Goal: Task Accomplishment & Management: Manage account settings

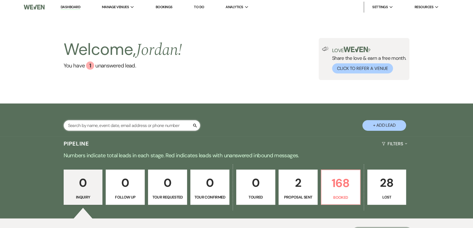
click at [148, 125] on input "text" at bounding box center [132, 125] width 136 height 11
type input "suave"
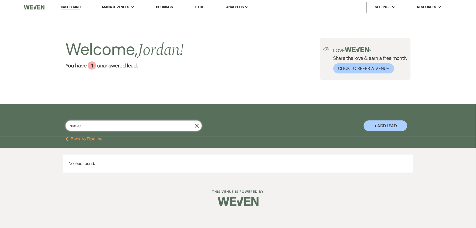
click at [200, 125] on input "suave" at bounding box center [133, 125] width 136 height 11
click at [198, 125] on icon "X" at bounding box center [197, 125] width 4 height 4
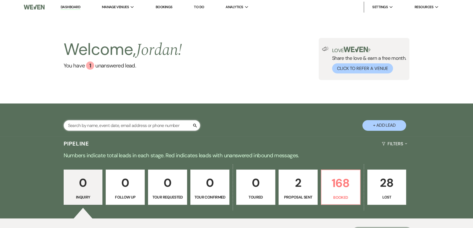
click at [163, 124] on input "text" at bounding box center [132, 125] width 136 height 11
type input "collin"
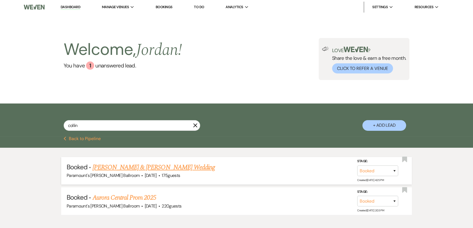
click at [138, 169] on link "[PERSON_NAME] & [PERSON_NAME] Wedding" at bounding box center [153, 167] width 122 height 10
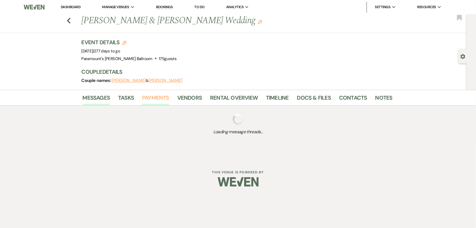
click at [164, 96] on link "Payments" at bounding box center [155, 99] width 27 height 12
drag, startPoint x: 179, startPoint y: 98, endPoint x: 183, endPoint y: 101, distance: 4.7
click at [180, 99] on link "Vendors" at bounding box center [189, 99] width 25 height 12
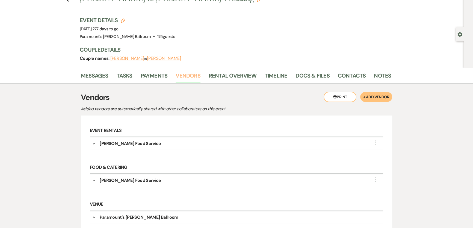
scroll to position [19, 0]
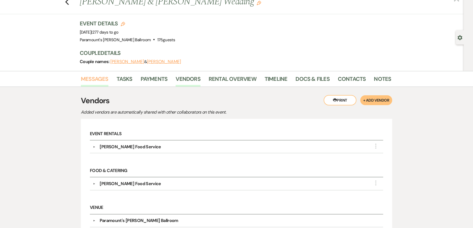
click at [101, 79] on link "Messages" at bounding box center [95, 80] width 28 height 12
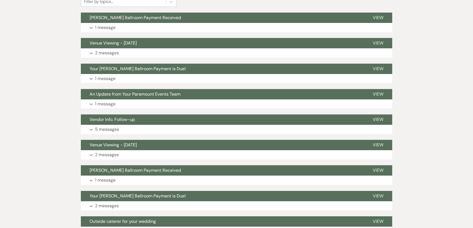
scroll to position [149, 0]
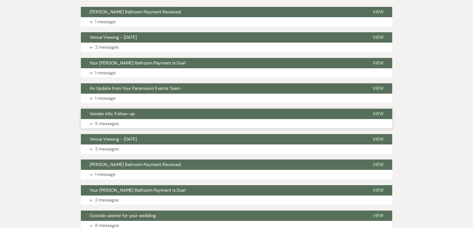
click at [112, 120] on p "5 messages" at bounding box center [107, 123] width 24 height 7
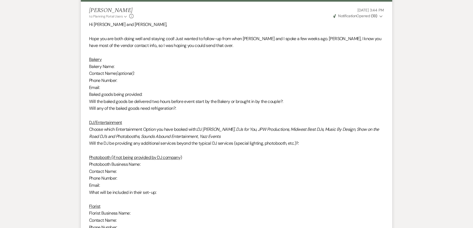
scroll to position [273, 0]
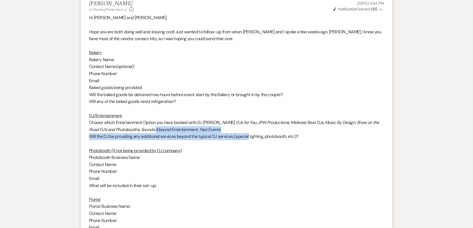
drag, startPoint x: 161, startPoint y: 127, endPoint x: 249, endPoint y: 138, distance: 89.2
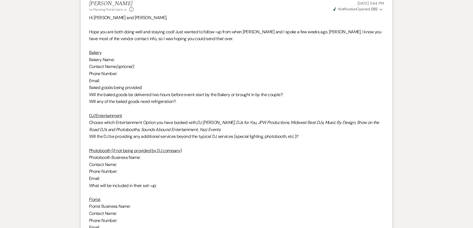
click at [292, 148] on p "Photobooth (if not being provided by DJ company)" at bounding box center [236, 150] width 295 height 7
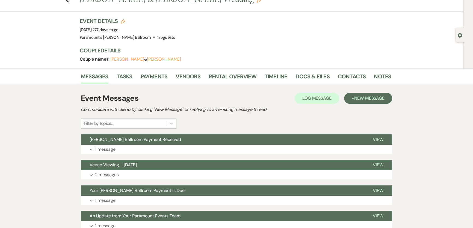
scroll to position [0, 0]
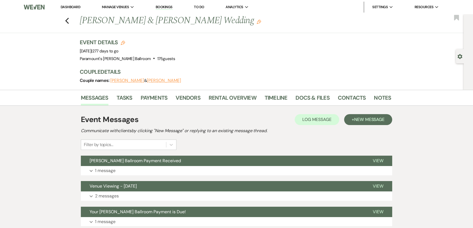
click at [68, 4] on li "Dashboard" at bounding box center [70, 7] width 25 height 11
click at [71, 7] on link "Dashboard" at bounding box center [71, 7] width 20 height 5
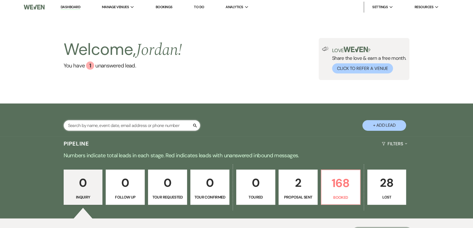
click at [104, 124] on input "text" at bounding box center [132, 125] width 136 height 11
type input "[PERSON_NAME]"
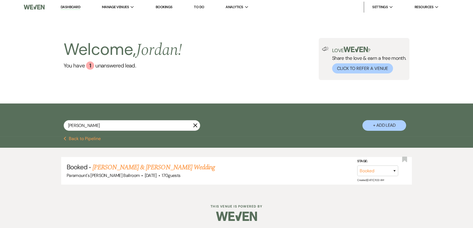
click at [163, 169] on link "[PERSON_NAME] & [PERSON_NAME] Wedding" at bounding box center [153, 167] width 122 height 10
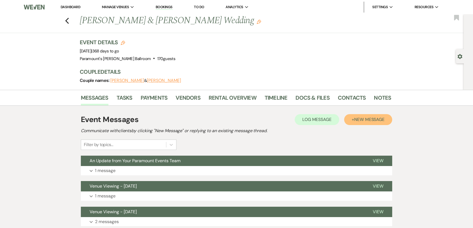
click at [371, 123] on button "+ New Message" at bounding box center [368, 119] width 48 height 11
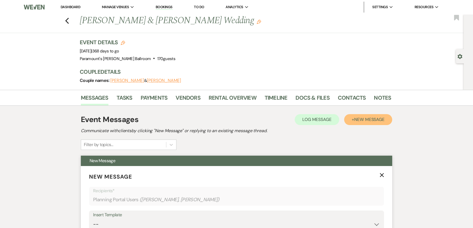
scroll to position [124, 0]
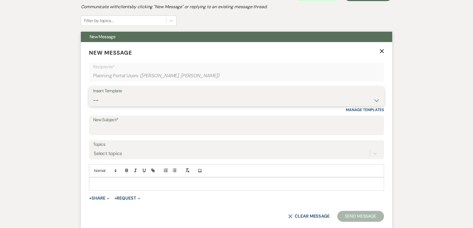
click at [117, 102] on select "-- Weven Planning Portal Introduction (Booked Events) 6 Month Consultation 9 Mo…" at bounding box center [236, 100] width 286 height 11
select select "1694"
click at [93, 95] on select "-- Weven Planning Portal Introduction (Booked Events) 6 Month Consultation 9 Mo…" at bounding box center [236, 100] width 286 height 11
type input "Your [PERSON_NAME] Ballroom Payment is Due!"
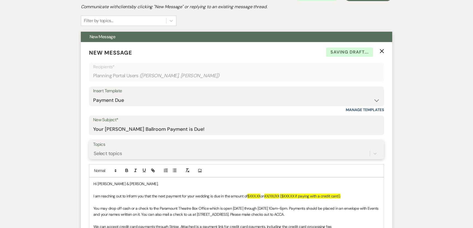
click at [133, 154] on div "Select topics" at bounding box center [236, 153] width 286 height 10
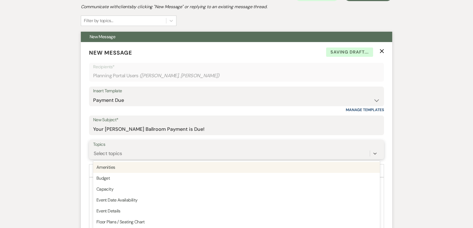
scroll to position [141, 0]
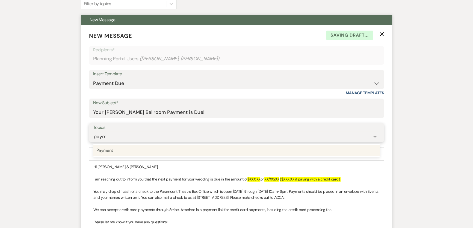
type input "paymen"
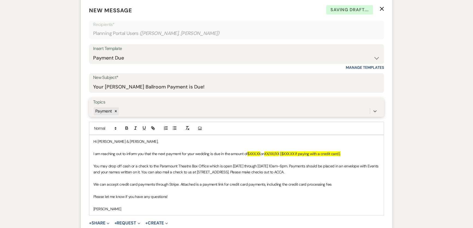
scroll to position [190, 0]
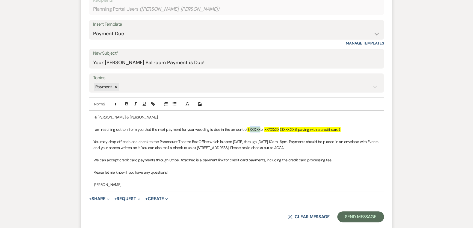
drag, startPoint x: 256, startPoint y: 129, endPoint x: 260, endPoint y: 130, distance: 3.9
click at [262, 130] on p "I am reaching out to inform you that the next payment for your wedding is due i…" at bounding box center [236, 129] width 286 height 6
drag, startPoint x: 268, startPoint y: 129, endPoint x: 283, endPoint y: 131, distance: 14.8
click at [280, 131] on span "XX/XX/XX" at bounding box center [273, 129] width 15 height 5
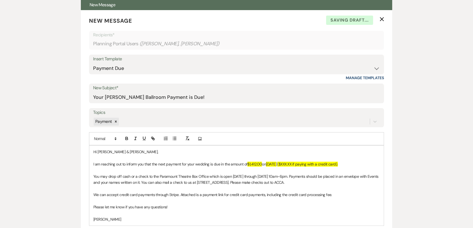
scroll to position [66, 0]
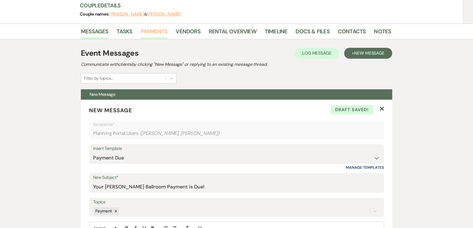
click at [156, 30] on link "Payments" at bounding box center [154, 33] width 27 height 12
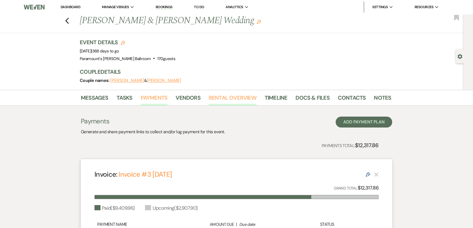
scroll to position [131, 0]
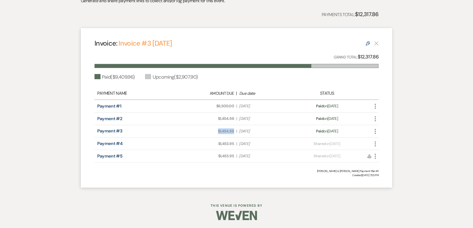
drag, startPoint x: 215, startPoint y: 128, endPoint x: 233, endPoint y: 132, distance: 18.7
click at [233, 132] on span "Amount Due: $1,454.98" at bounding box center [209, 131] width 50 height 6
click at [215, 144] on span "Amount Due: $1,453.95" at bounding box center [209, 144] width 50 height 6
drag, startPoint x: 217, startPoint y: 143, endPoint x: 233, endPoint y: 143, distance: 15.8
click at [233, 143] on span "Amount Due: $1,453.95" at bounding box center [209, 144] width 50 height 6
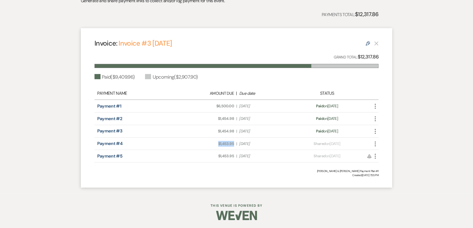
copy span "$1,453.95"
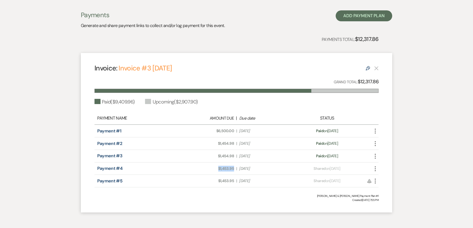
scroll to position [0, 0]
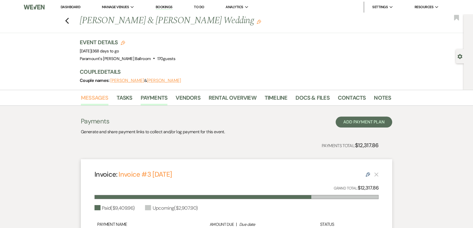
click at [90, 96] on link "Messages" at bounding box center [95, 99] width 28 height 12
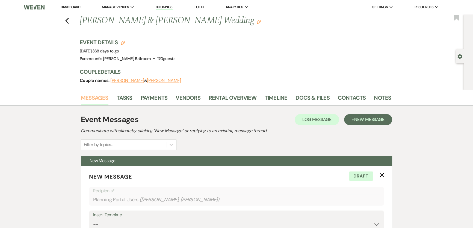
scroll to position [198, 0]
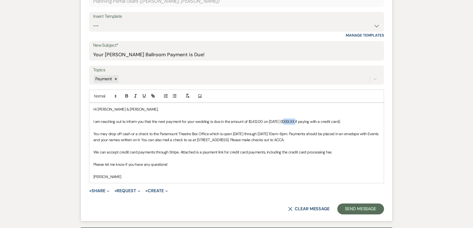
drag, startPoint x: 283, startPoint y: 121, endPoint x: 295, endPoint y: 120, distance: 12.6
click at [295, 120] on p "I am reaching out to inform you that the next payment for your wedding is due i…" at bounding box center [236, 121] width 286 height 6
click at [129, 192] on button "+ Request Expand" at bounding box center [127, 191] width 26 height 4
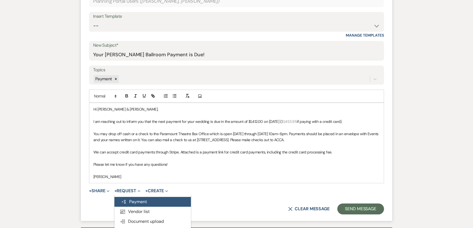
click at [133, 198] on button "Generate Payment Payment" at bounding box center [152, 202] width 76 height 10
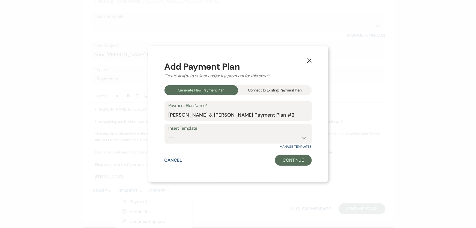
click at [261, 94] on div "Connect to Existing Payment Plan" at bounding box center [275, 90] width 74 height 10
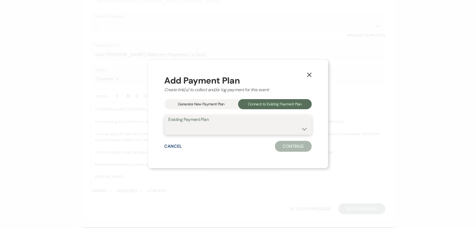
drag, startPoint x: 248, startPoint y: 125, endPoint x: 250, endPoint y: 133, distance: 9.1
click at [248, 125] on select "[PERSON_NAME] & [PERSON_NAME] Payment Plan #1" at bounding box center [238, 129] width 139 height 11
select select "10914"
click at [169, 124] on select "[PERSON_NAME] & [PERSON_NAME] Payment Plan #1" at bounding box center [238, 129] width 139 height 11
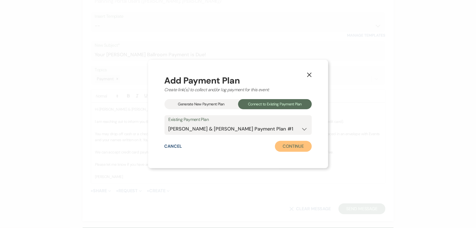
drag, startPoint x: 297, startPoint y: 148, endPoint x: 282, endPoint y: 147, distance: 14.8
click at [297, 148] on button "Continue" at bounding box center [293, 146] width 37 height 11
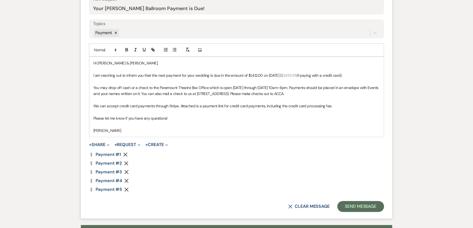
scroll to position [297, 0]
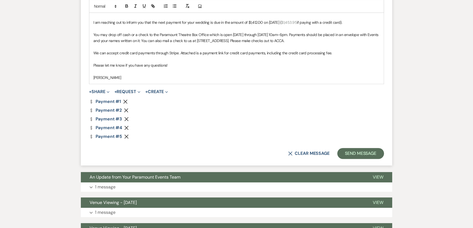
click at [125, 100] on icon "Remove" at bounding box center [125, 101] width 4 height 4
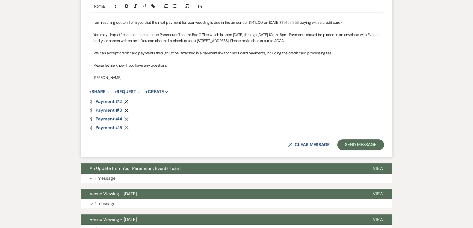
click at [125, 100] on use "button" at bounding box center [126, 101] width 4 height 4
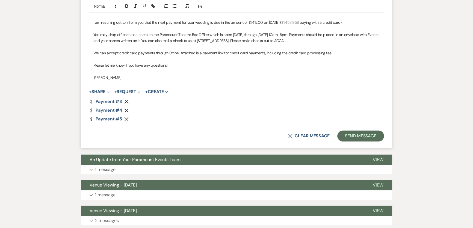
click at [125, 100] on use "button" at bounding box center [126, 101] width 4 height 4
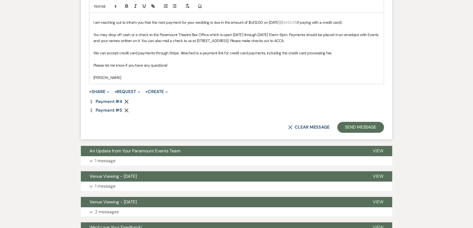
click at [197, 123] on div "X Clear message Send Message" at bounding box center [236, 127] width 295 height 11
click at [125, 109] on icon "Remove" at bounding box center [126, 110] width 4 height 4
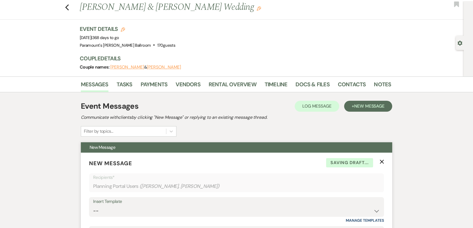
scroll to position [0, 0]
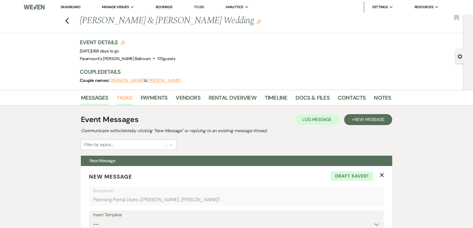
click at [125, 96] on link "Tasks" at bounding box center [124, 99] width 16 height 12
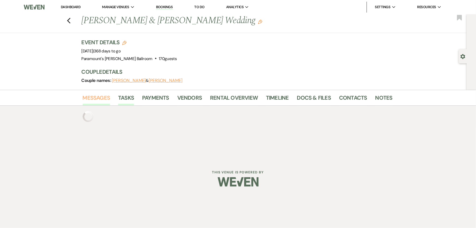
click at [100, 98] on link "Messages" at bounding box center [97, 99] width 28 height 12
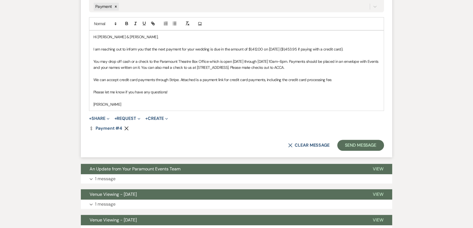
scroll to position [273, 0]
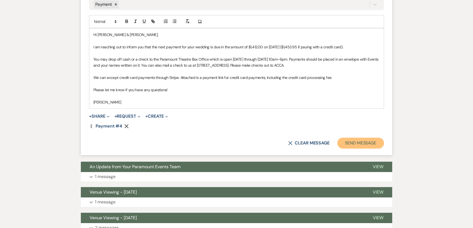
click at [364, 141] on button "Send Message" at bounding box center [360, 143] width 47 height 11
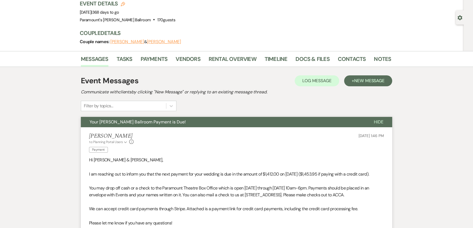
scroll to position [0, 0]
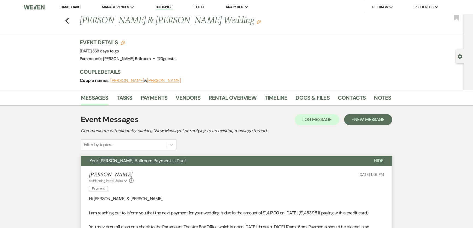
click at [70, 8] on link "Dashboard" at bounding box center [71, 7] width 20 height 5
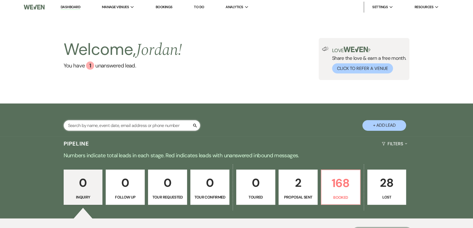
click at [126, 125] on input "text" at bounding box center [132, 125] width 136 height 11
type input "nedl"
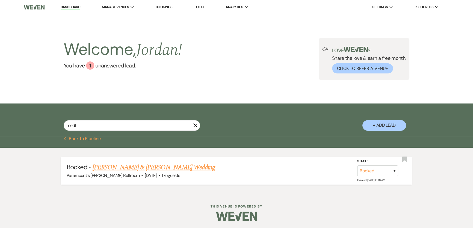
click at [150, 167] on link "[PERSON_NAME] & [PERSON_NAME] Wedding" at bounding box center [153, 167] width 122 height 10
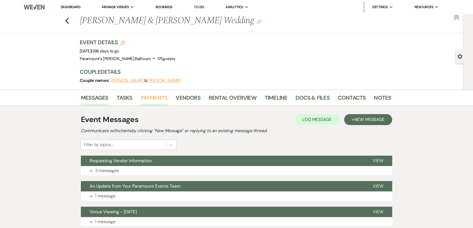
click at [150, 97] on link "Payments" at bounding box center [154, 99] width 27 height 12
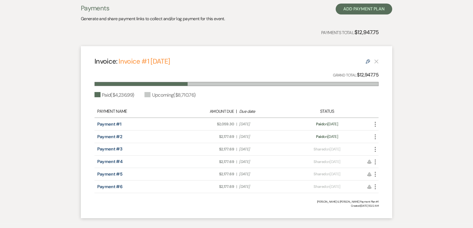
scroll to position [124, 0]
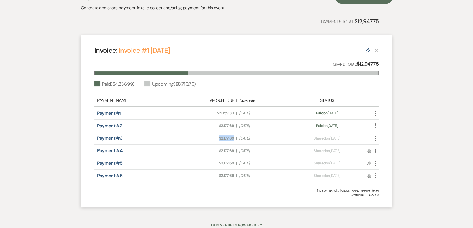
drag, startPoint x: 216, startPoint y: 138, endPoint x: 234, endPoint y: 137, distance: 17.8
click at [234, 137] on div "Amount Due: $2,177.69 | Due Date [DATE]" at bounding box center [236, 138] width 111 height 6
copy span "$2,177.69"
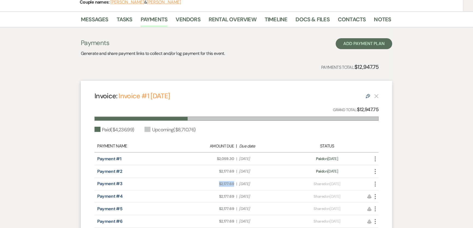
scroll to position [0, 0]
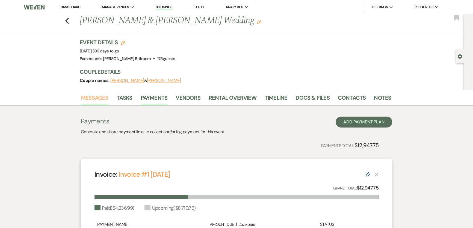
click at [94, 98] on link "Messages" at bounding box center [95, 99] width 28 height 12
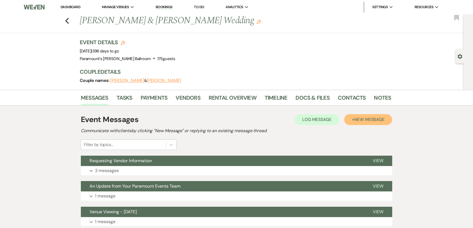
click at [379, 115] on button "+ New Message" at bounding box center [368, 119] width 48 height 11
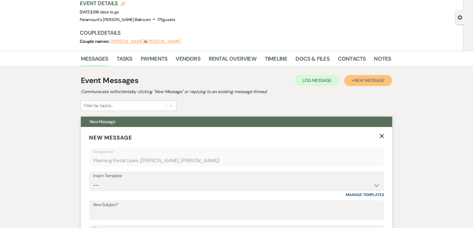
scroll to position [74, 0]
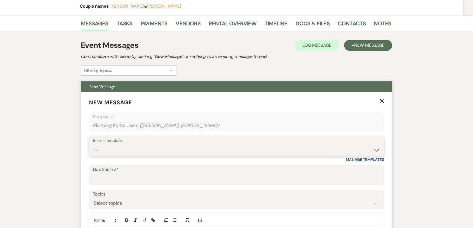
click at [122, 150] on select "-- Weven Planning Portal Introduction (Booked Events) 6 Month Consultation 9 Mo…" at bounding box center [236, 150] width 286 height 11
select select "1694"
click at [93, 145] on select "-- Weven Planning Portal Introduction (Booked Events) 6 Month Consultation 9 Mo…" at bounding box center [236, 150] width 286 height 11
type input "Your [PERSON_NAME] Ballroom Payment is Due!"
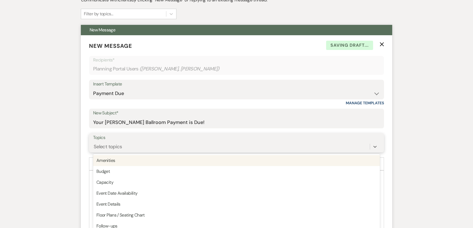
click at [101, 152] on div "option Amenities focused, 1 of 20. 20 results available. Use Up and Down to cho…" at bounding box center [236, 146] width 286 height 10
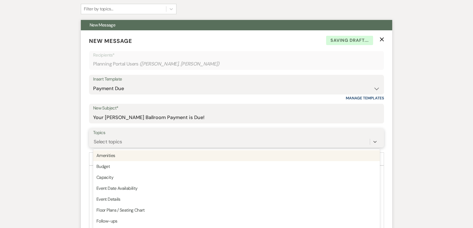
scroll to position [141, 0]
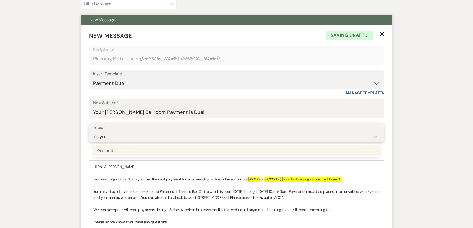
type input "paymen"
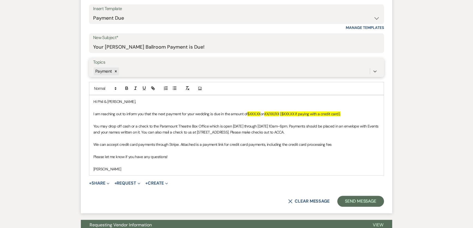
scroll to position [215, 0]
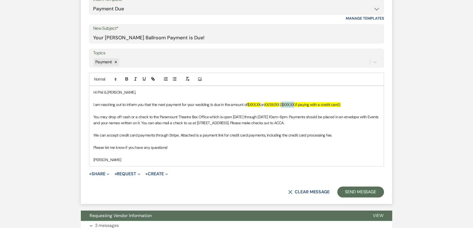
drag, startPoint x: 286, startPoint y: 102, endPoint x: 298, endPoint y: 101, distance: 12.1
click at [298, 101] on p "I am reaching out to inform you that the next payment for your wedding is due i…" at bounding box center [236, 104] width 286 height 6
drag, startPoint x: 268, startPoint y: 102, endPoint x: 282, endPoint y: 101, distance: 13.4
click at [282, 101] on p "I am reaching out to inform you that the next payment for your wedding is due i…" at bounding box center [236, 104] width 286 height 6
drag, startPoint x: 251, startPoint y: 103, endPoint x: 262, endPoint y: 101, distance: 10.8
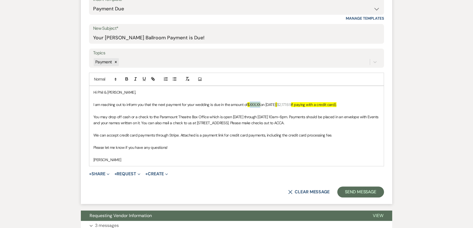
click at [262, 101] on p "I am reaching out to inform you that the next payment for your wedding is due i…" at bounding box center [236, 104] width 286 height 6
click at [129, 172] on button "+ Request Expand" at bounding box center [127, 174] width 26 height 4
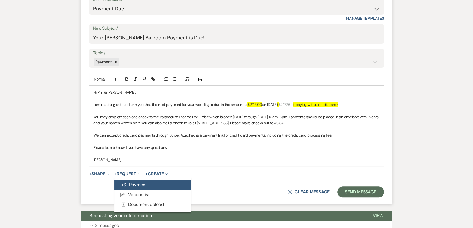
click at [138, 181] on button "Generate Payment Payment" at bounding box center [152, 185] width 76 height 10
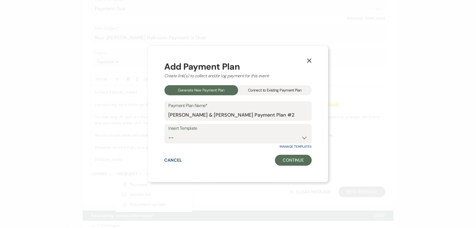
click at [253, 90] on div "Connect to Existing Payment Plan" at bounding box center [275, 90] width 74 height 10
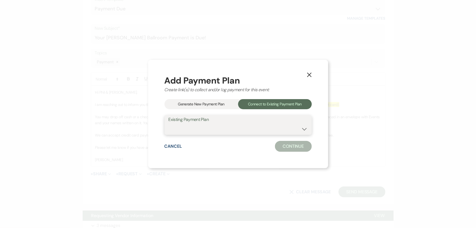
drag, startPoint x: 243, startPoint y: 114, endPoint x: 238, endPoint y: 130, distance: 16.6
click at [238, 130] on select "[PERSON_NAME] & [PERSON_NAME] Payment Plan #1" at bounding box center [238, 129] width 139 height 11
select select "20564"
click at [169, 124] on select "[PERSON_NAME] & [PERSON_NAME] Payment Plan #1" at bounding box center [238, 129] width 139 height 11
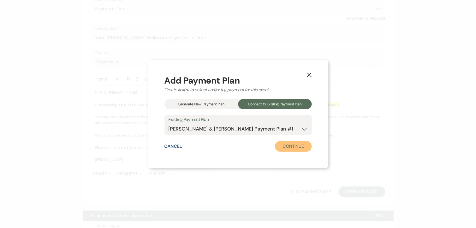
click at [286, 146] on button "Continue" at bounding box center [293, 146] width 37 height 11
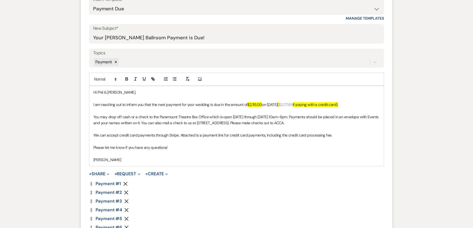
click at [125, 183] on use "button" at bounding box center [125, 183] width 4 height 4
click at [125, 190] on use "button" at bounding box center [126, 192] width 4 height 4
click at [124, 191] on icon "Remove" at bounding box center [126, 192] width 4 height 4
click at [124, 199] on icon "Remove" at bounding box center [126, 201] width 4 height 4
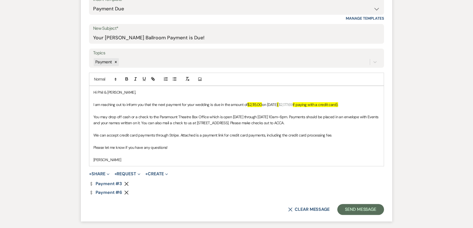
click at [124, 191] on icon "Remove" at bounding box center [126, 192] width 4 height 4
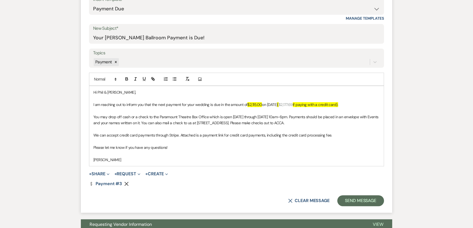
click at [53, 183] on div "Messages Tasks Payments Vendors Rental Overview Timeline Docs & Files Contacts …" at bounding box center [236, 163] width 473 height 576
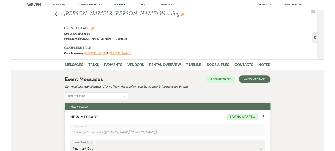
scroll to position [0, 0]
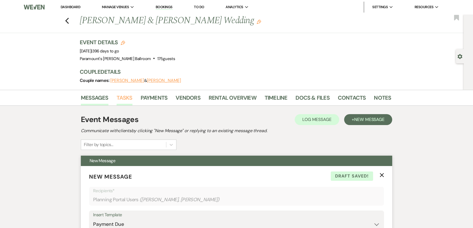
click at [126, 97] on link "Tasks" at bounding box center [124, 99] width 16 height 12
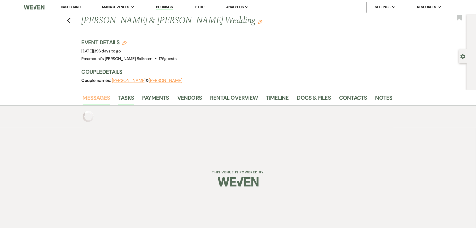
click at [93, 99] on link "Messages" at bounding box center [97, 99] width 28 height 12
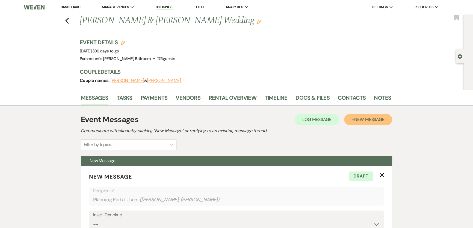
click at [371, 118] on span "New Message" at bounding box center [369, 119] width 30 height 6
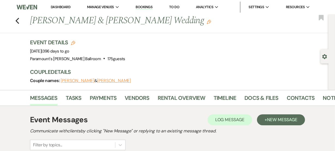
click at [70, 8] on link "Dashboard" at bounding box center [61, 7] width 20 height 5
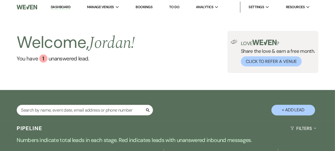
scroll to position [124, 0]
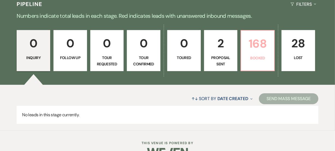
click at [254, 50] on p "168" at bounding box center [257, 43] width 26 height 18
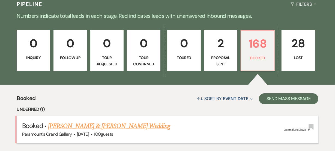
click at [99, 75] on div "0 Inquiry 0 Follow Up 0 Tour Requested 0 Tour Confirmed 0 Toured 2 Proposal Sen…" at bounding box center [167, 53] width 335 height 61
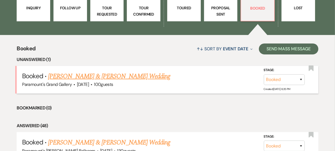
click at [143, 75] on link "[PERSON_NAME] & [PERSON_NAME] Wedding" at bounding box center [109, 76] width 122 height 10
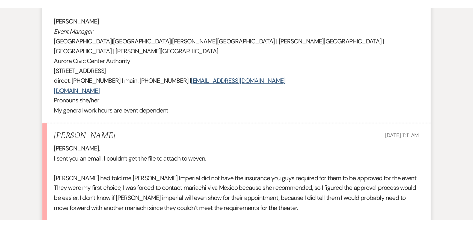
scroll to position [868, 0]
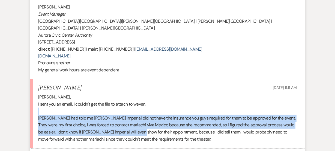
drag, startPoint x: 62, startPoint y: 86, endPoint x: 139, endPoint y: 108, distance: 79.4
click at [139, 108] on div "[PERSON_NAME], I sent you an email, I couldn’t get the file to attach to weven.…" at bounding box center [167, 118] width 259 height 49
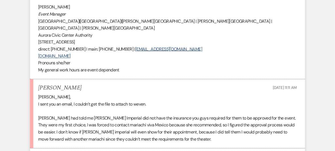
click at [172, 115] on p "[PERSON_NAME] had told me [PERSON_NAME] Imperial did not have the insurance you…" at bounding box center [167, 129] width 259 height 28
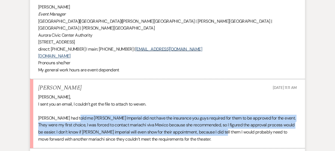
drag, startPoint x: 72, startPoint y: 94, endPoint x: 220, endPoint y: 113, distance: 149.1
click at [220, 115] on p "[PERSON_NAME] had told me [PERSON_NAME] Imperial did not have the insurance you…" at bounding box center [167, 129] width 259 height 28
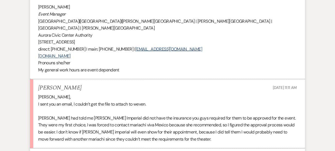
click at [223, 118] on p "[PERSON_NAME] had told me [PERSON_NAME] Imperial did not have the insurance you…" at bounding box center [167, 129] width 259 height 28
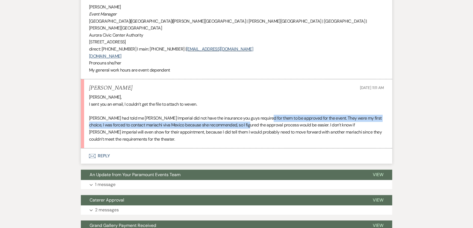
drag, startPoint x: 260, startPoint y: 99, endPoint x: 246, endPoint y: 105, distance: 16.0
click at [246, 115] on p "[PERSON_NAME] had told me [PERSON_NAME] Imperial did not have the insurance you…" at bounding box center [236, 129] width 295 height 28
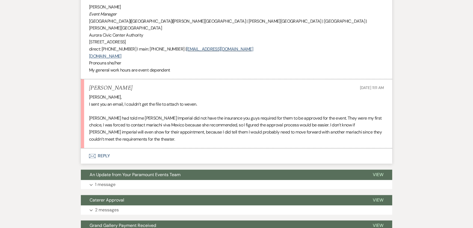
click at [261, 115] on p "[PERSON_NAME] had told me [PERSON_NAME] Imperial did not have the insurance you…" at bounding box center [236, 129] width 295 height 28
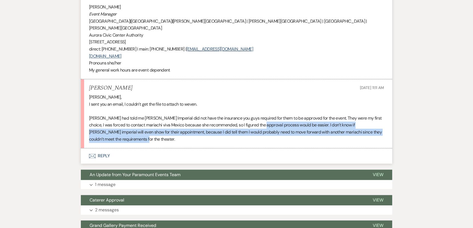
drag, startPoint x: 268, startPoint y: 117, endPoint x: 264, endPoint y: 102, distance: 15.2
click at [264, 115] on p "[PERSON_NAME] had told me [PERSON_NAME] Imperial did not have the insurance you…" at bounding box center [236, 129] width 295 height 28
click at [310, 115] on p "[PERSON_NAME] had told me [PERSON_NAME] Imperial did not have the insurance you…" at bounding box center [236, 129] width 295 height 28
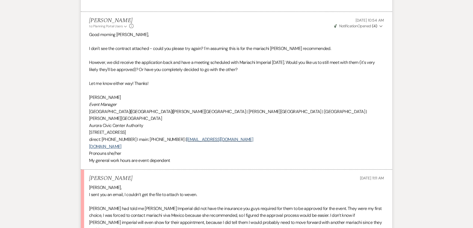
scroll to position [769, 0]
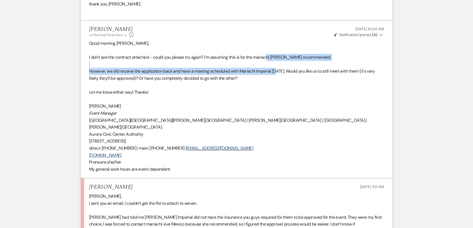
drag, startPoint x: 268, startPoint y: 41, endPoint x: 277, endPoint y: 55, distance: 16.8
click at [277, 55] on div "Good morning [PERSON_NAME], I don't see the contract attached - could you pleas…" at bounding box center [236, 106] width 295 height 133
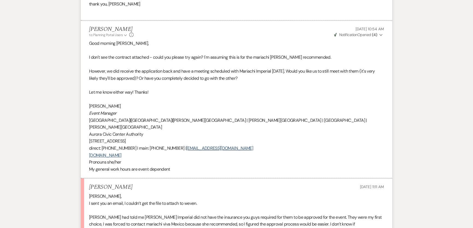
click at [295, 82] on p at bounding box center [236, 85] width 295 height 7
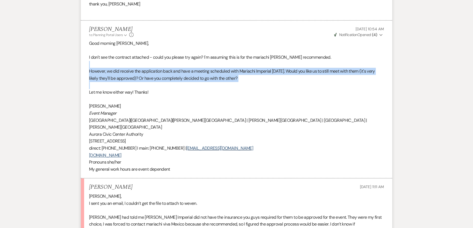
drag, startPoint x: 260, startPoint y: 69, endPoint x: 241, endPoint y: 50, distance: 26.6
click at [241, 50] on div "Good morning [PERSON_NAME], I don't see the contract attached - could you pleas…" at bounding box center [236, 106] width 295 height 133
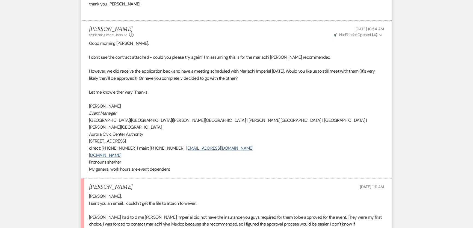
click at [280, 89] on p "Let me know either way! Thanks!" at bounding box center [236, 92] width 295 height 7
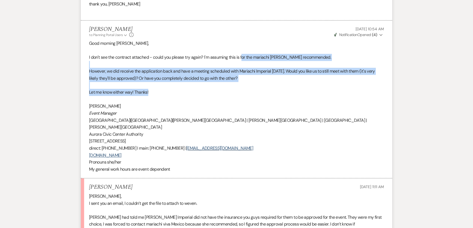
drag, startPoint x: 265, startPoint y: 77, endPoint x: 243, endPoint y: 46, distance: 38.7
click at [243, 46] on div "Good morning [PERSON_NAME], I don't see the contract attached - could you pleas…" at bounding box center [236, 106] width 295 height 133
click at [275, 82] on p at bounding box center [236, 85] width 295 height 7
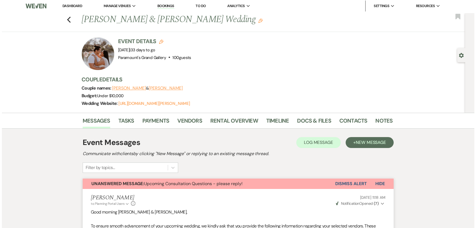
scroll to position [0, 0]
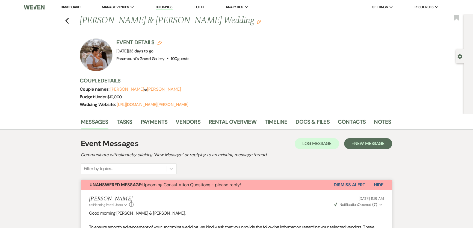
click at [70, 5] on link "Dashboard" at bounding box center [71, 7] width 20 height 5
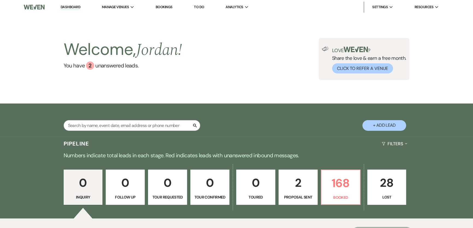
click at [381, 127] on button "+ Add Lead" at bounding box center [384, 125] width 44 height 11
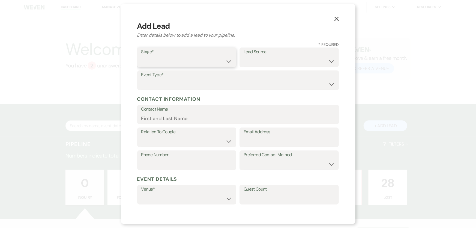
click at [184, 57] on select "Inquiry Follow Up Tour Requested Tour Confirmed Toured Proposal Sent Booked Lost" at bounding box center [186, 61] width 91 height 11
select select "7"
click at [141, 56] on select "Inquiry Follow Up Tour Requested Tour Confirmed Toured Proposal Sent Booked Lost" at bounding box center [186, 61] width 91 height 11
click at [256, 63] on select "Weven Venue Website Instagram Facebook Pinterest Google The Knot Wedding Wire H…" at bounding box center [289, 61] width 91 height 11
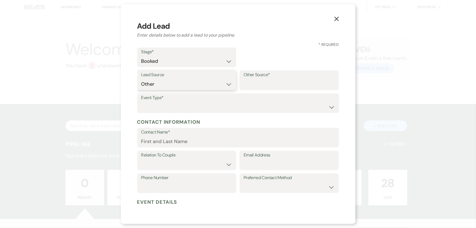
click at [186, 88] on select "Weven Venue Website Instagram Facebook Pinterest Google The Knot Wedding Wire H…" at bounding box center [186, 84] width 91 height 11
select select "12"
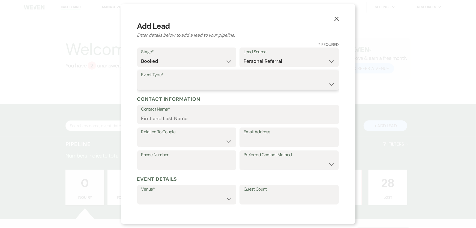
click at [214, 83] on select "Wedding Anniversary Party Baby Shower Bachelorette / Bachelor Party Birthday Pa…" at bounding box center [238, 84] width 194 height 11
select select "8"
click at [141, 79] on select "Wedding Anniversary Party Baby Shower Bachelorette / Bachelor Party Birthday Pa…" at bounding box center [238, 84] width 194 height 11
click at [191, 120] on input "Contact Name" at bounding box center [238, 118] width 194 height 11
type input "[PERSON_NAME]"
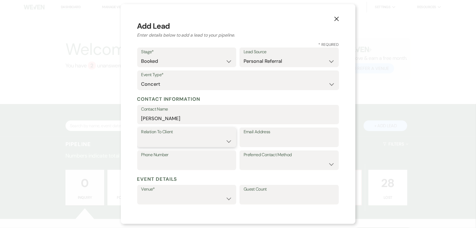
click at [181, 142] on select "Client Event Planner Parent of Client Family Member Friend Other" at bounding box center [186, 141] width 91 height 11
select select "1"
click at [141, 136] on select "Client Event Planner Parent of Client Family Member Friend Other" at bounding box center [186, 141] width 91 height 11
click at [251, 143] on input "Email Address" at bounding box center [289, 141] width 91 height 11
type input "[PERSON_NAME][EMAIL_ADDRESS][DOMAIN_NAME]"
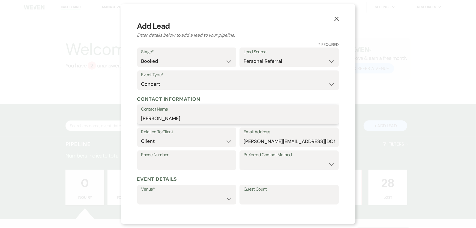
drag, startPoint x: 192, startPoint y: 118, endPoint x: 155, endPoint y: 116, distance: 37.1
click at [155, 116] on input "[PERSON_NAME]" at bounding box center [238, 118] width 194 height 11
type input "[PERSON_NAME] Presents: [PERSON_NAME] Tribute"
click at [173, 161] on input "Phone Number" at bounding box center [186, 164] width 91 height 11
type input "2199389001"
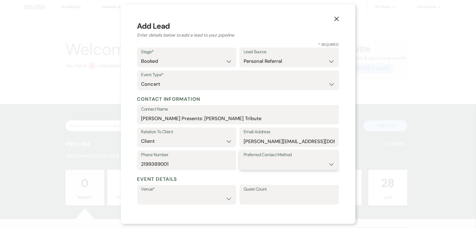
click at [255, 163] on select "Email Phone Text" at bounding box center [289, 164] width 91 height 11
select select "email"
click at [244, 159] on select "Email Phone Text" at bounding box center [289, 164] width 91 height 11
click at [250, 176] on h5 "Event Details" at bounding box center [238, 179] width 202 height 8
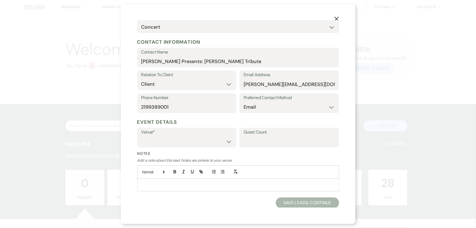
scroll to position [57, 0]
click at [193, 141] on select "Paramount's [PERSON_NAME] Ballroom Paramount's [GEOGRAPHIC_DATA]" at bounding box center [186, 141] width 91 height 11
select select "666"
click at [141, 136] on select "Paramount's [PERSON_NAME] Ballroom Paramount's [GEOGRAPHIC_DATA]" at bounding box center [186, 141] width 91 height 11
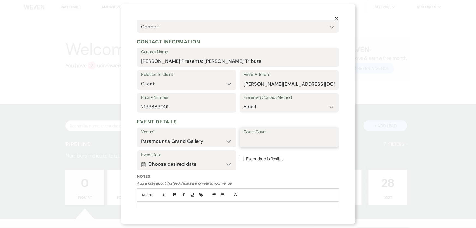
click at [262, 139] on input "Guest Count" at bounding box center [289, 141] width 91 height 11
type input "1800"
click at [186, 163] on button "Calendar Choose desired date Expand" at bounding box center [186, 164] width 91 height 11
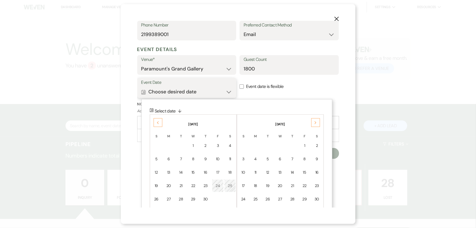
scroll to position [130, 0]
click at [159, 122] on div "Previous" at bounding box center [158, 122] width 9 height 9
click at [228, 169] on div "17" at bounding box center [230, 172] width 5 height 6
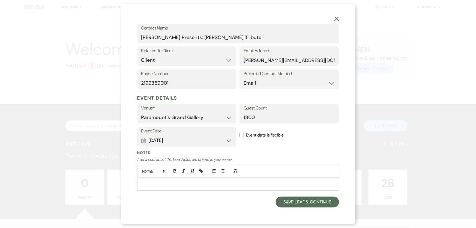
scroll to position [80, 0]
click at [284, 203] on button "Save Lead & Continue" at bounding box center [307, 202] width 63 height 11
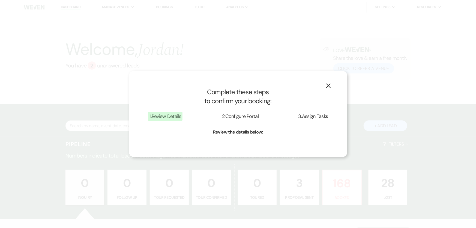
select select "8"
select select "666"
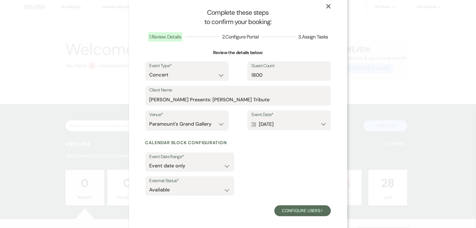
scroll to position [13, 0]
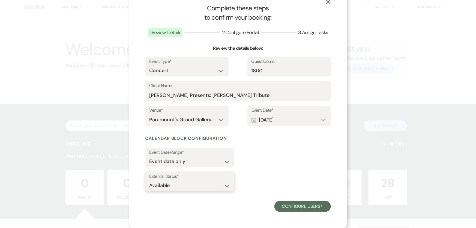
drag, startPoint x: 218, startPoint y: 184, endPoint x: 215, endPoint y: 188, distance: 4.9
click at [218, 184] on select "Available Unavailable" at bounding box center [190, 185] width 81 height 11
select select "false"
click at [150, 180] on select "Available Unavailable" at bounding box center [190, 185] width 81 height 11
click at [291, 206] on button "Configure users Next" at bounding box center [302, 206] width 56 height 11
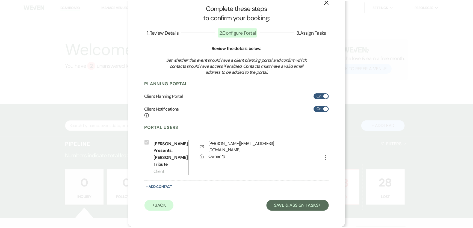
scroll to position [0, 0]
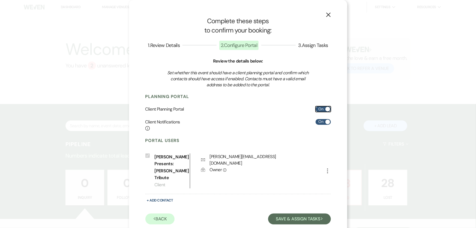
click at [319, 109] on label "On" at bounding box center [323, 109] width 15 height 6
click at [319, 109] on input "On" at bounding box center [323, 109] width 15 height 6
checkbox input "false"
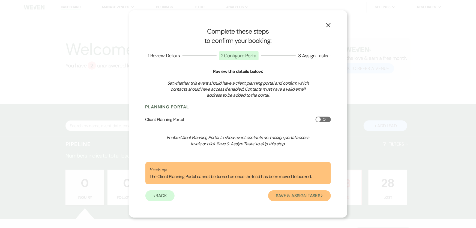
click at [302, 197] on button "Save & Assign Tasks Next" at bounding box center [299, 195] width 62 height 11
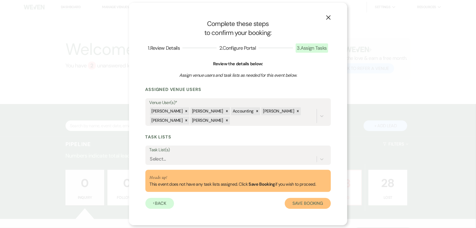
click at [293, 204] on button "Save Booking" at bounding box center [308, 203] width 46 height 11
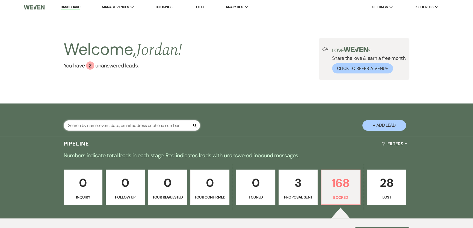
click at [150, 127] on input "text" at bounding box center [132, 125] width 136 height 11
type input "[PERSON_NAME]"
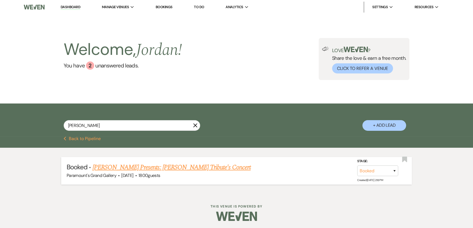
click at [139, 164] on link "[PERSON_NAME] Presents: [PERSON_NAME] Tribute's Concert" at bounding box center [171, 167] width 158 height 10
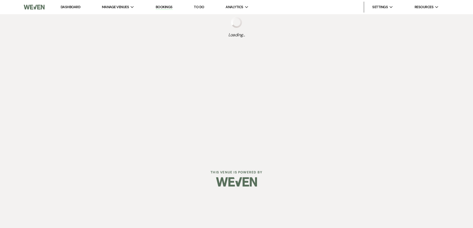
select select "12"
select select "8"
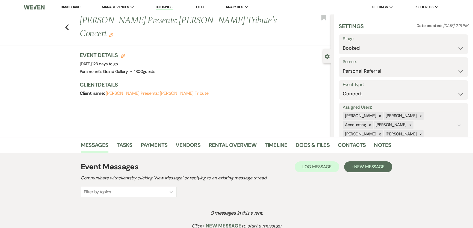
click at [113, 33] on use "button" at bounding box center [111, 35] width 4 height 4
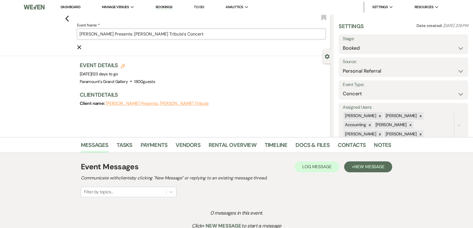
drag, startPoint x: 137, startPoint y: 33, endPoint x: 140, endPoint y: 34, distance: 3.6
click at [140, 34] on input "[PERSON_NAME] Presents: [PERSON_NAME] Tribute's Concert" at bounding box center [201, 34] width 248 height 11
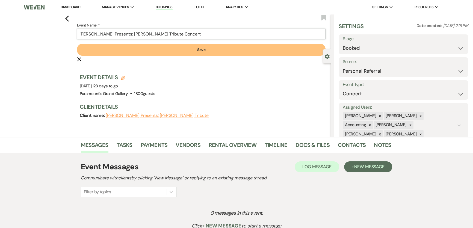
type input "[PERSON_NAME] Presents: [PERSON_NAME] Tribute Concert"
click at [160, 52] on button "Save" at bounding box center [201, 50] width 248 height 12
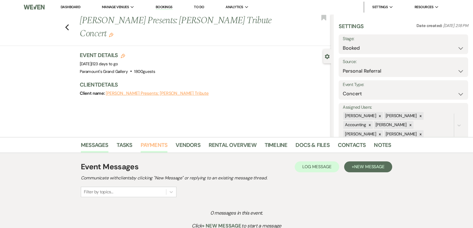
click at [151, 147] on link "Payments" at bounding box center [154, 147] width 27 height 12
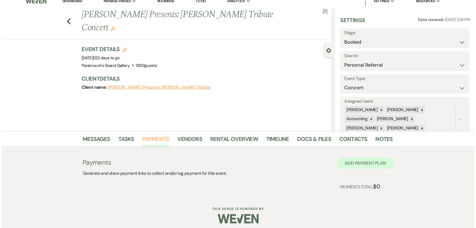
scroll to position [9, 0]
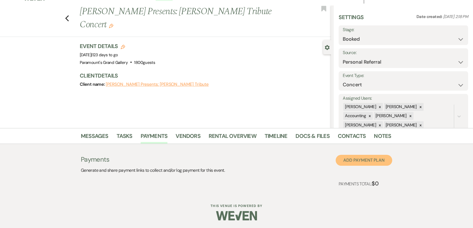
click at [366, 156] on button "Add Payment Plan" at bounding box center [363, 160] width 56 height 11
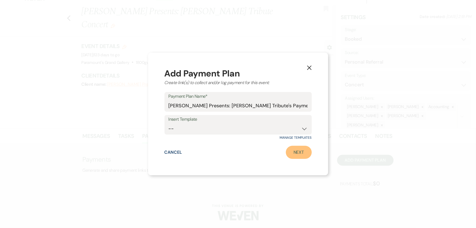
click at [298, 150] on link "Next" at bounding box center [299, 152] width 26 height 13
select select "2"
select select "percentage"
select select "client"
select select "weeks"
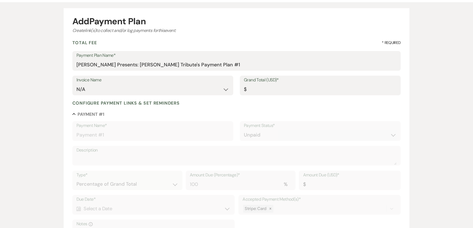
scroll to position [49, 0]
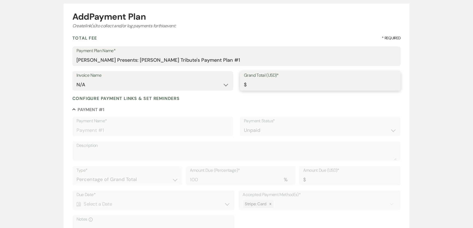
click at [295, 82] on input "Grand Total (USD)*" at bounding box center [320, 84] width 153 height 11
type input "6"
type input "6.00"
type input "60"
type input "60.00"
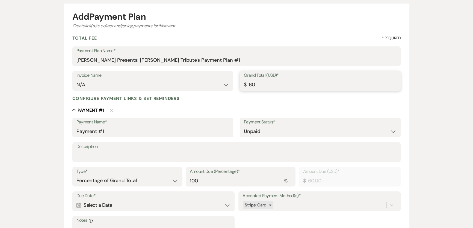
type input "600"
type input "600.00"
type input "6000"
type input "6000.00"
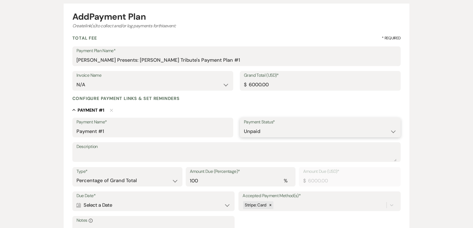
click at [288, 133] on select "Paid Unpaid" at bounding box center [320, 131] width 153 height 11
click at [207, 108] on div "Collapse Payment # 1 Delete" at bounding box center [236, 110] width 328 height 7
click at [198, 156] on textarea "Description" at bounding box center [236, 155] width 320 height 11
type textarea "R260117"
click at [266, 131] on select "Paid Unpaid" at bounding box center [320, 131] width 153 height 11
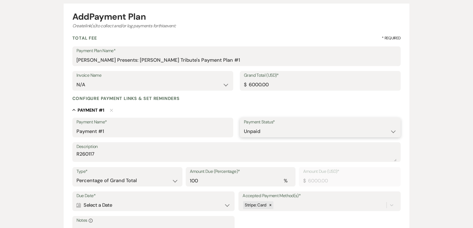
select select "1"
click at [244, 126] on select "Paid Unpaid" at bounding box center [320, 131] width 153 height 11
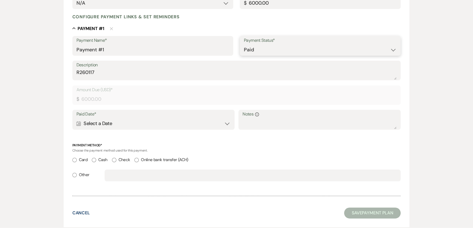
scroll to position [149, 0]
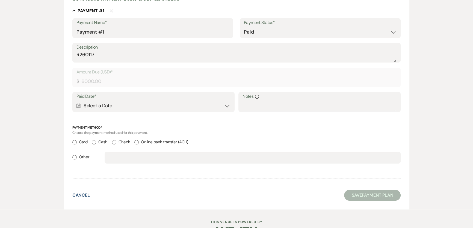
click at [116, 104] on div "Calendar Select a Date Expand" at bounding box center [153, 105] width 154 height 11
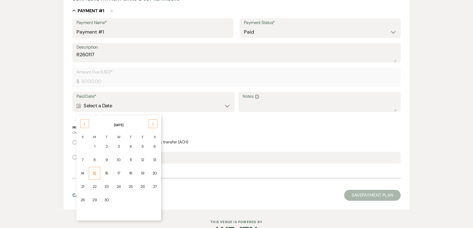
click at [95, 172] on div "15" at bounding box center [94, 173] width 4 height 6
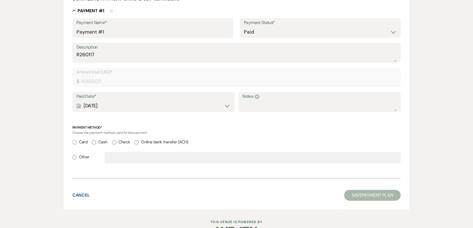
click at [118, 141] on label "Check" at bounding box center [121, 141] width 18 height 7
click at [116, 141] on input "Check" at bounding box center [114, 142] width 4 height 4
radio input "true"
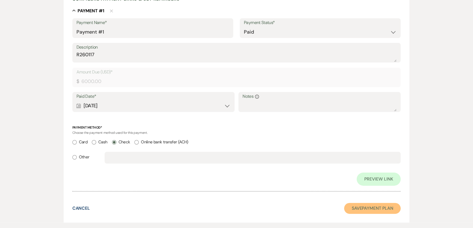
drag, startPoint x: 371, startPoint y: 207, endPoint x: 369, endPoint y: 206, distance: 2.8
click at [371, 207] on button "Save Payment Plan" at bounding box center [372, 208] width 57 height 11
select select "12"
select select "8"
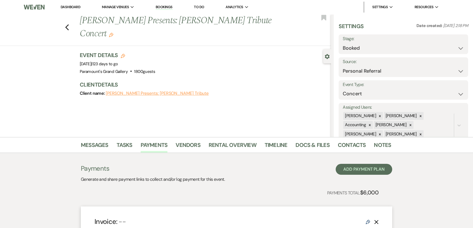
click at [71, 6] on link "Dashboard" at bounding box center [71, 7] width 20 height 5
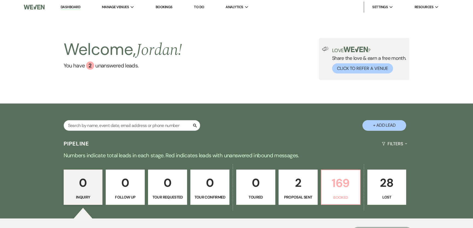
click at [325, 196] on p "Booked" at bounding box center [340, 197] width 32 height 6
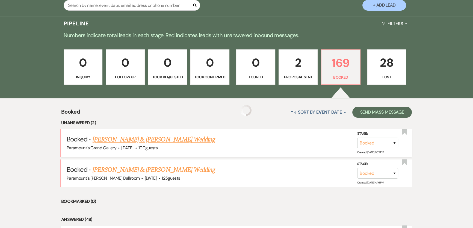
scroll to position [120, 0]
click at [138, 141] on link "[PERSON_NAME] & [PERSON_NAME] Wedding" at bounding box center [153, 139] width 122 height 10
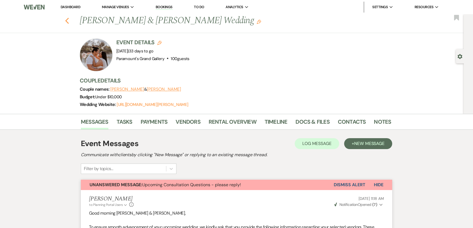
click at [68, 20] on use "button" at bounding box center [67, 21] width 4 height 6
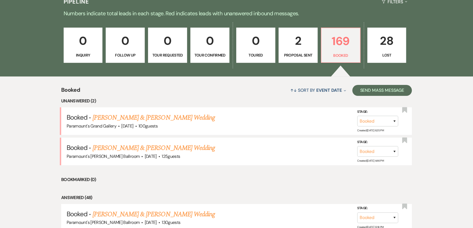
scroll to position [145, 0]
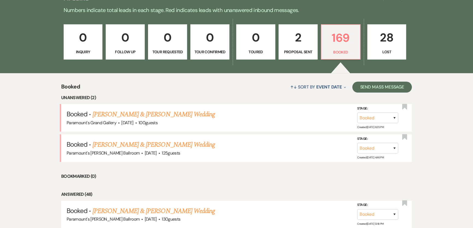
drag, startPoint x: 140, startPoint y: 146, endPoint x: 159, endPoint y: 152, distance: 19.7
click at [140, 146] on link "[PERSON_NAME] & [PERSON_NAME] Wedding" at bounding box center [153, 145] width 122 height 10
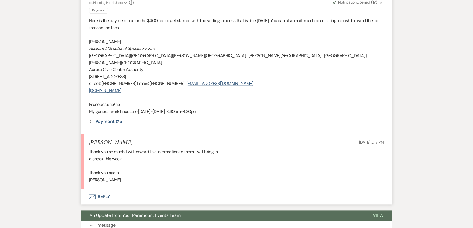
scroll to position [769, 0]
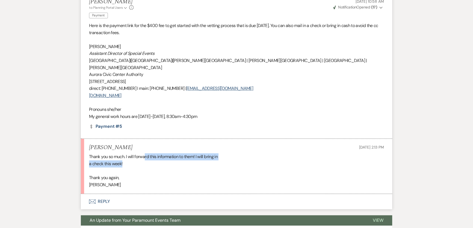
drag, startPoint x: 146, startPoint y: 135, endPoint x: 153, endPoint y: 141, distance: 9.8
click at [153, 153] on div "Thank you so much. I will forward this information to them! I will bring in a c…" at bounding box center [236, 170] width 295 height 35
click at [187, 158] on div "Thank you so much. I will forward this information to them! I will bring in a c…" at bounding box center [236, 170] width 295 height 35
click at [132, 194] on button "Envelope Reply" at bounding box center [236, 201] width 311 height 15
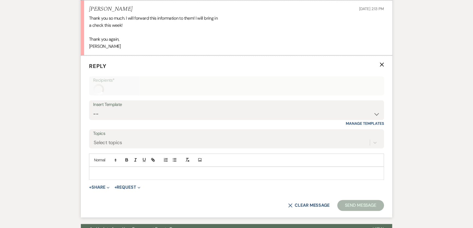
scroll to position [908, 0]
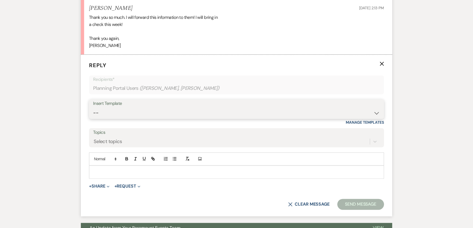
click at [119, 107] on select "-- Weven Planning Portal Introduction (Booked Events) 6 Month Consultation 9 Mo…" at bounding box center [236, 112] width 286 height 11
select select "1491"
click at [93, 107] on select "-- Weven Planning Portal Introduction (Booked Events) 6 Month Consultation 9 Mo…" at bounding box center [236, 112] width 286 height 11
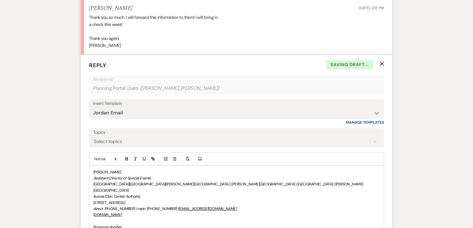
click at [93, 166] on div "[PERSON_NAME] Assistant Director of Special Events [GEOGRAPHIC_DATA] | [GEOGRAP…" at bounding box center [236, 203] width 294 height 74
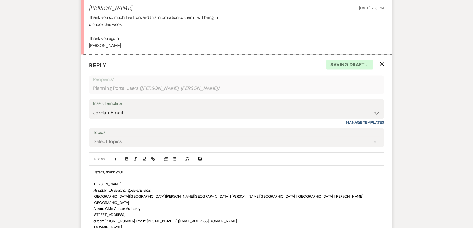
click at [98, 169] on p "Pefect, thank you!" at bounding box center [236, 172] width 286 height 6
click at [148, 169] on p "Pefect, thank you!" at bounding box center [236, 172] width 286 height 6
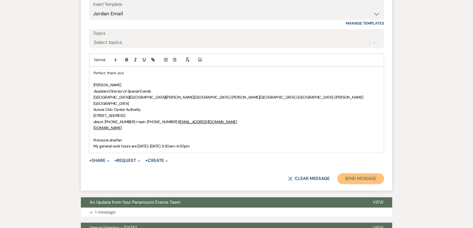
click at [354, 173] on button "Send Message" at bounding box center [360, 178] width 47 height 11
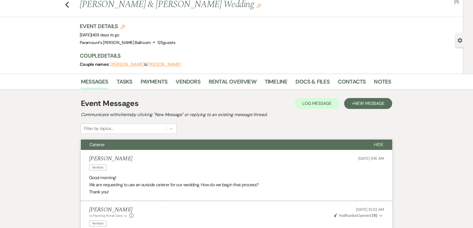
scroll to position [0, 0]
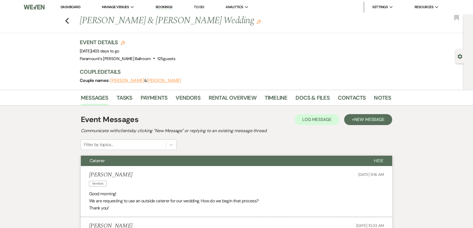
click at [65, 5] on link "Dashboard" at bounding box center [71, 7] width 20 height 5
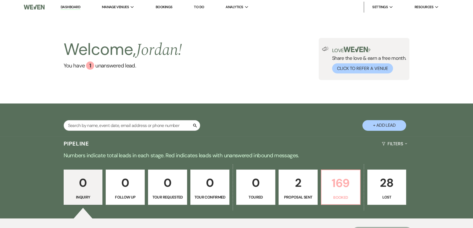
click at [333, 190] on p "169" at bounding box center [340, 183] width 32 height 18
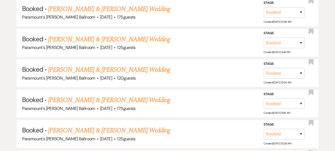
scroll to position [1538, 0]
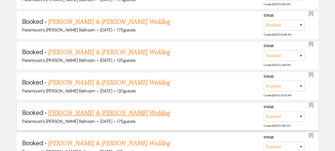
click at [145, 108] on link "[PERSON_NAME] & [PERSON_NAME] Wedding" at bounding box center [109, 113] width 122 height 10
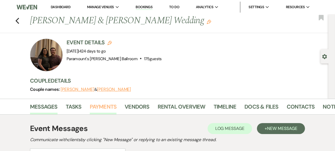
click at [110, 106] on link "Payments" at bounding box center [103, 108] width 27 height 12
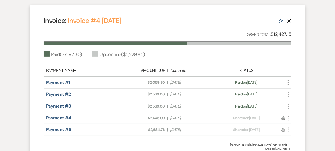
scroll to position [64, 0]
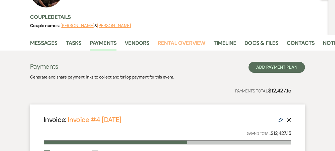
click at [185, 42] on link "Rental Overview" at bounding box center [182, 44] width 48 height 12
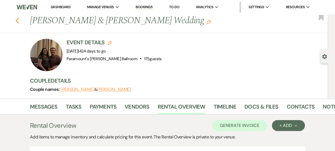
click at [17, 20] on use "button" at bounding box center [18, 21] width 4 height 6
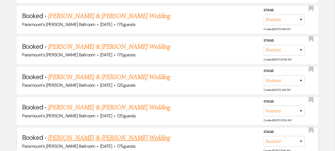
scroll to position [1488, 0]
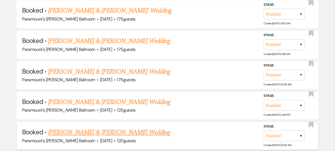
click at [125, 127] on link "[PERSON_NAME] & [PERSON_NAME] Wedding" at bounding box center [109, 132] width 122 height 10
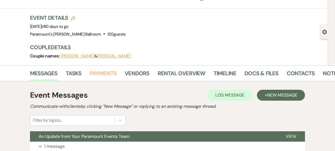
drag, startPoint x: 105, startPoint y: 70, endPoint x: 118, endPoint y: 76, distance: 14.9
click at [105, 70] on link "Payments" at bounding box center [103, 75] width 27 height 12
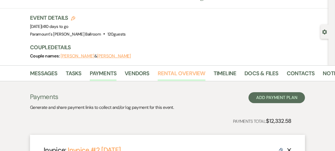
click at [174, 73] on link "Rental Overview" at bounding box center [182, 75] width 48 height 12
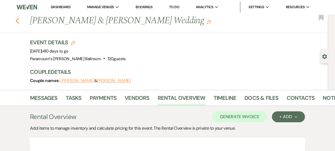
click at [19, 22] on use "button" at bounding box center [18, 21] width 4 height 6
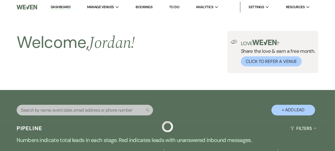
scroll to position [1488, 0]
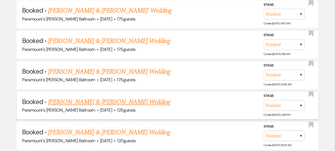
click at [151, 97] on link "[PERSON_NAME] & [PERSON_NAME] Wedding" at bounding box center [109, 102] width 122 height 10
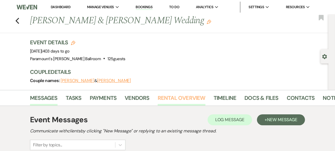
click at [196, 96] on link "Rental Overview" at bounding box center [182, 99] width 48 height 12
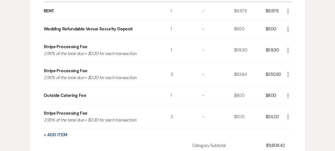
scroll to position [135, 0]
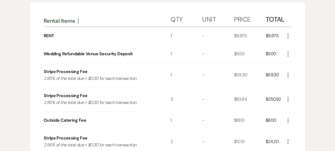
click at [26, 82] on div "Rental Overview Generate Invoice + Add Next Add items to manage inventory and c…" at bounding box center [167, 106] width 311 height 270
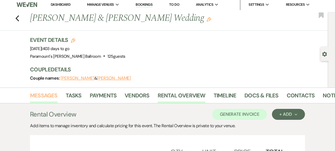
scroll to position [0, 0]
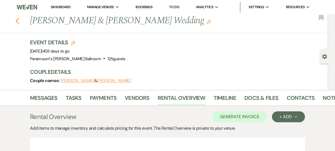
click at [19, 19] on icon "Previous" at bounding box center [17, 20] width 4 height 7
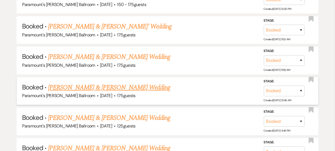
scroll to position [1463, 0]
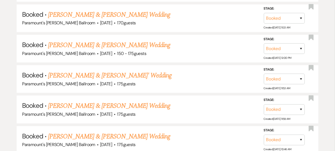
scroll to position [1424, 0]
